Goal: Task Accomplishment & Management: Use online tool/utility

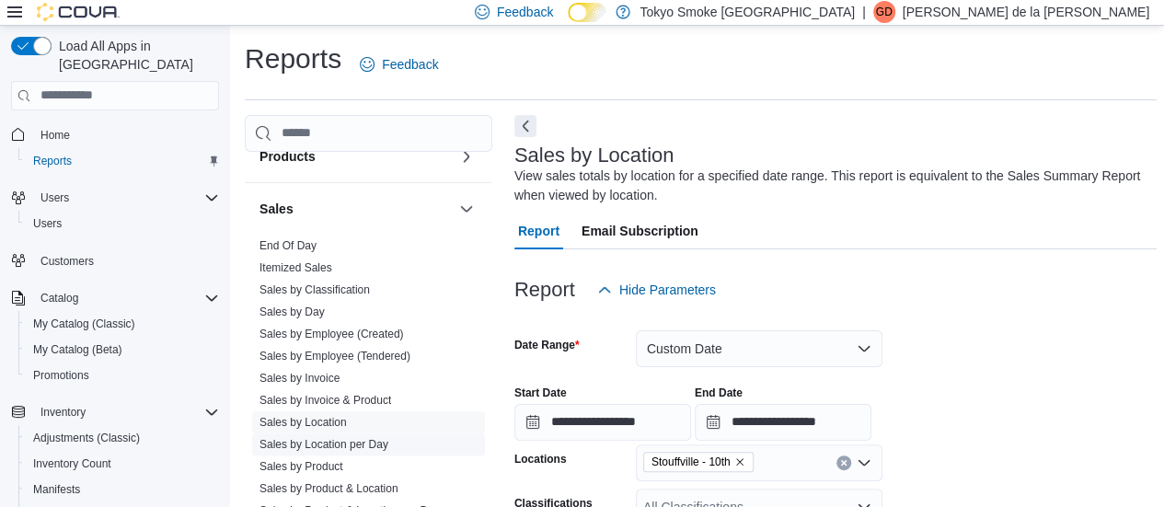
scroll to position [1117, 0]
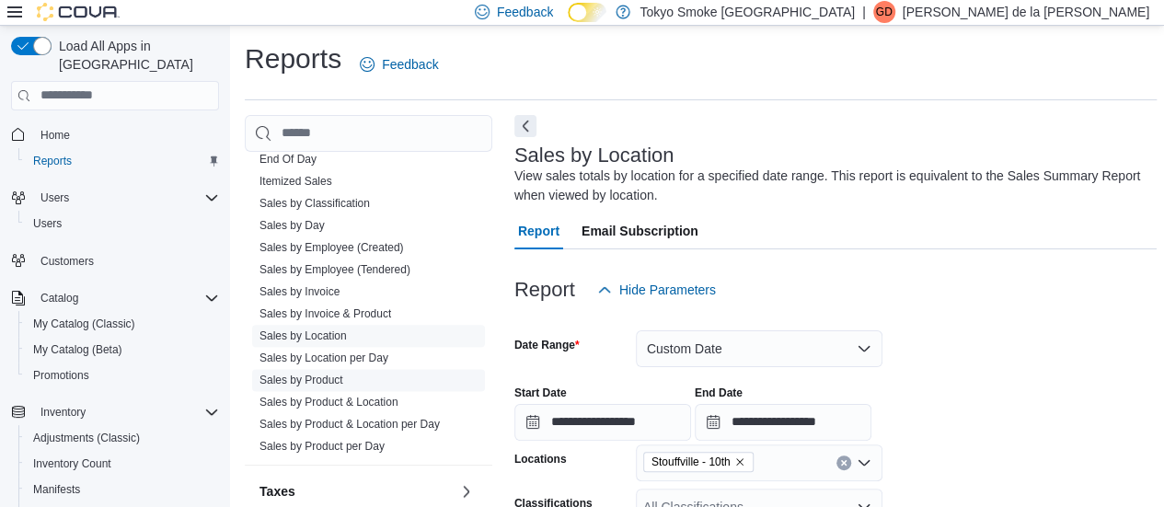
click at [334, 374] on link "Sales by Product" at bounding box center [301, 380] width 84 height 13
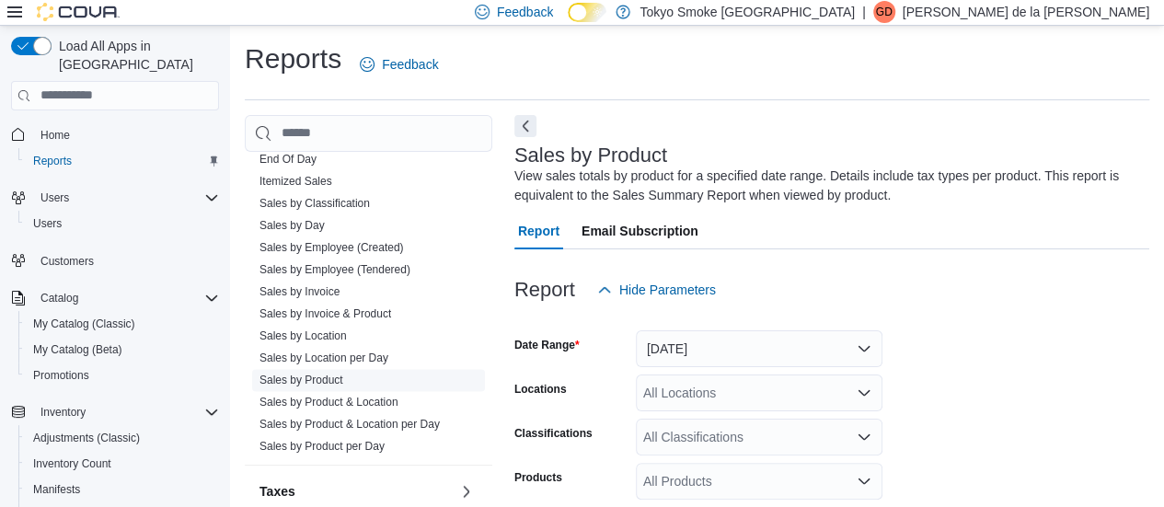
scroll to position [62, 0]
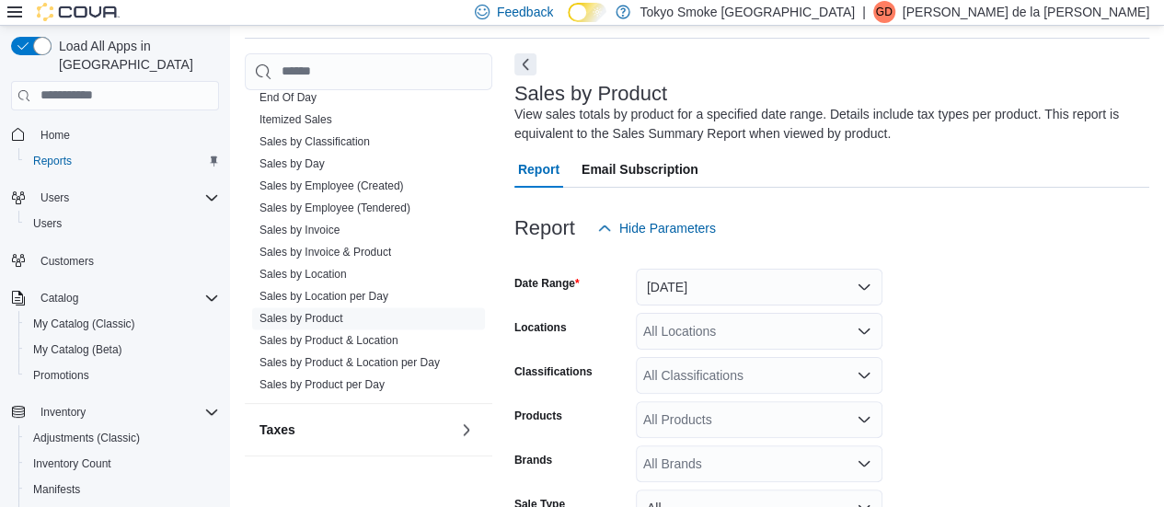
click at [768, 262] on div at bounding box center [831, 258] width 635 height 22
click at [761, 275] on button "[DATE]" at bounding box center [759, 287] width 247 height 37
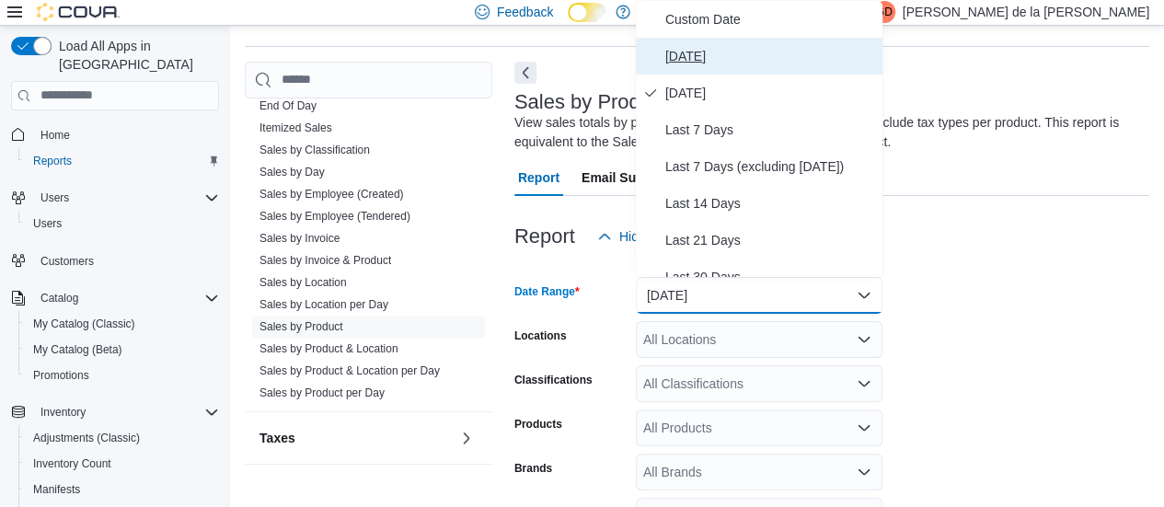
click at [685, 52] on span "[DATE]" at bounding box center [770, 56] width 210 height 22
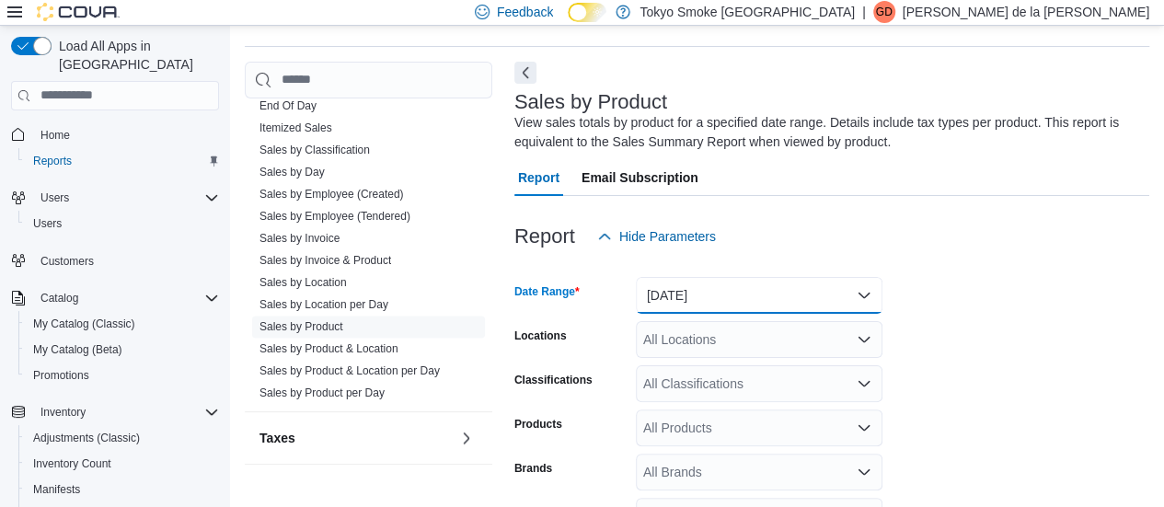
scroll to position [257, 0]
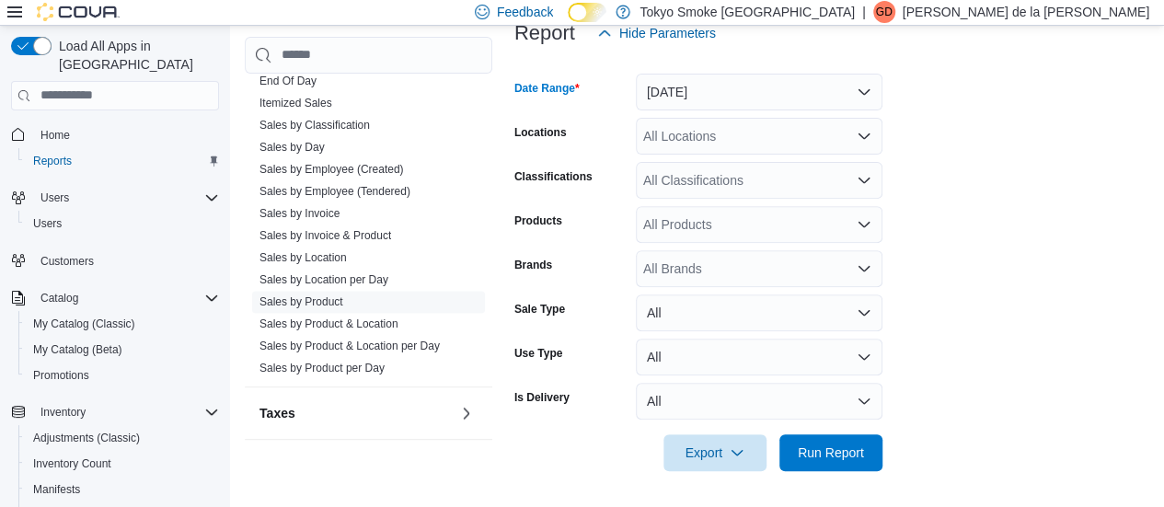
click at [708, 137] on div "All Locations" at bounding box center [759, 136] width 247 height 37
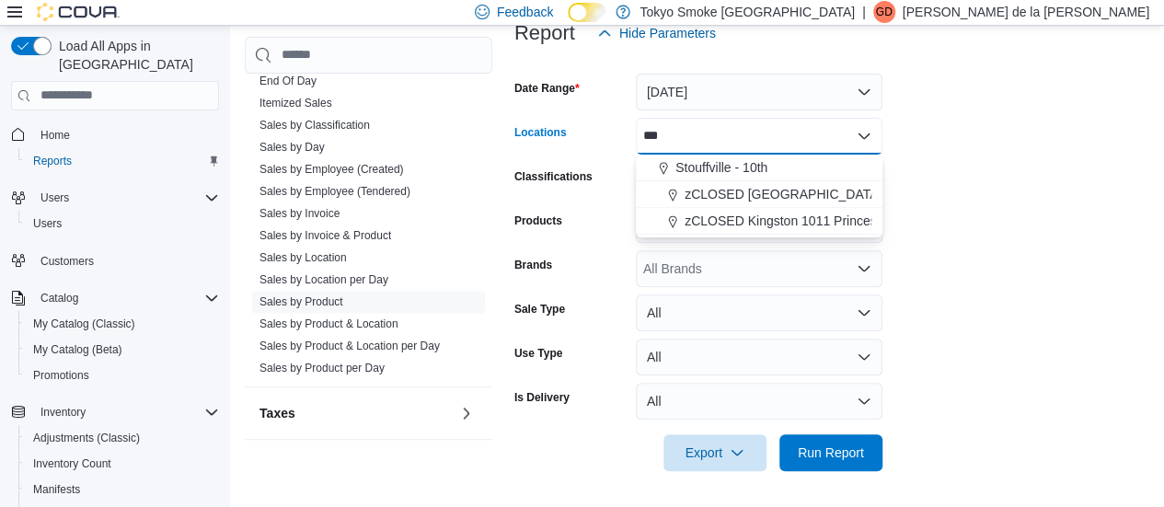
type input "****"
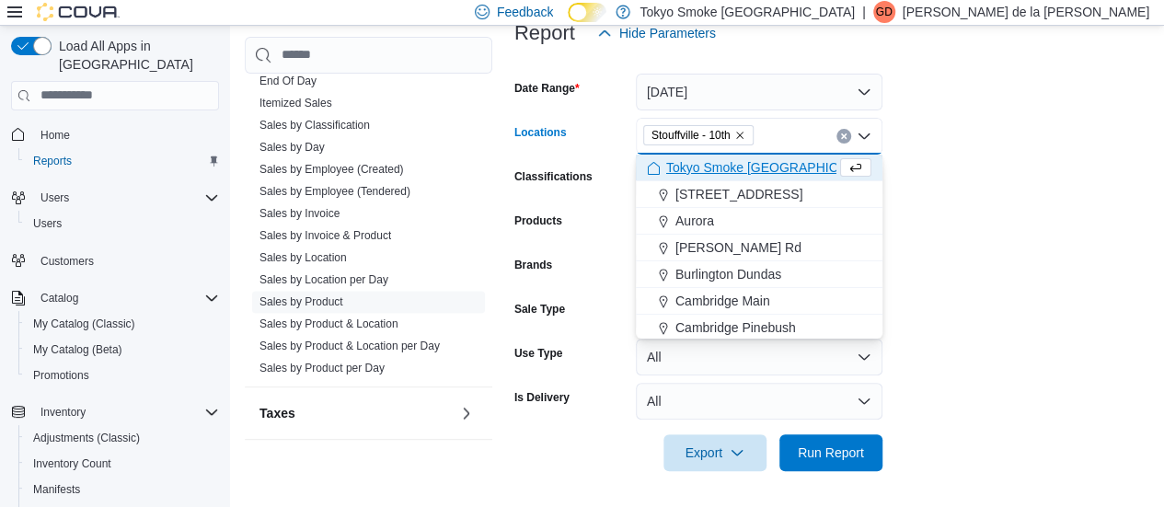
click at [1008, 380] on form "Date Range [DATE] Locations [GEOGRAPHIC_DATA] - 10th Combo box. Selected. [GEOG…" at bounding box center [831, 262] width 635 height 420
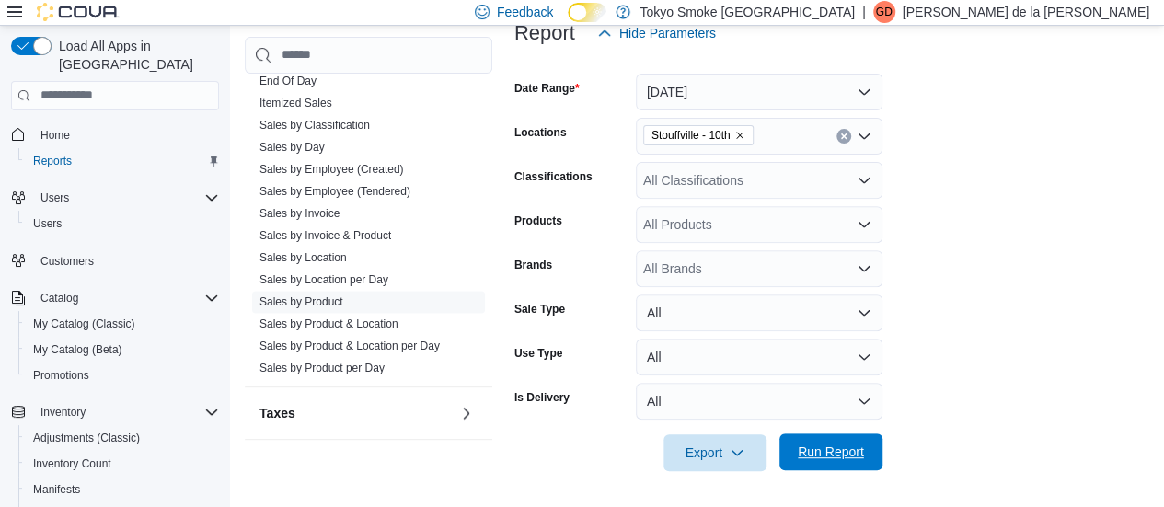
click at [858, 454] on span "Run Report" at bounding box center [831, 452] width 66 height 18
